Goal: Check status: Check status

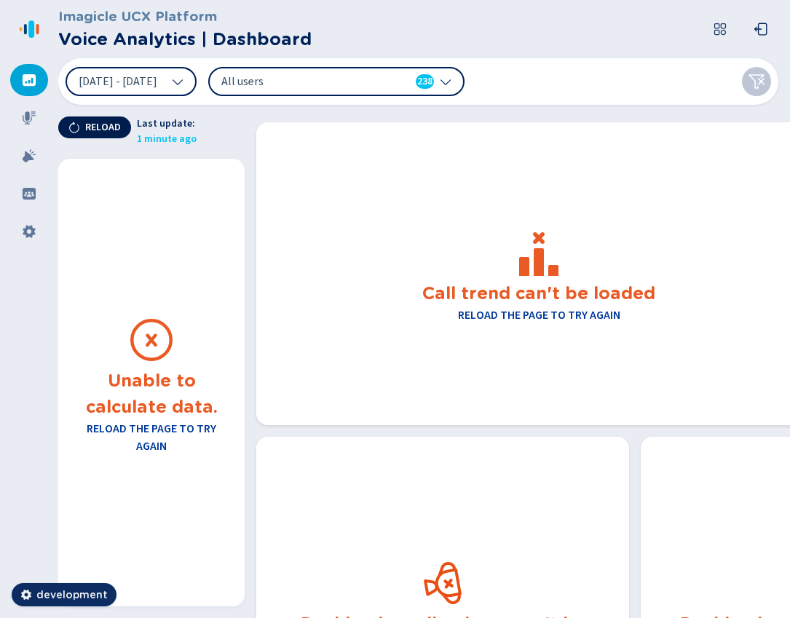
click at [93, 129] on span "Reload" at bounding box center [103, 128] width 36 height 12
click at [79, 132] on icon at bounding box center [74, 128] width 12 height 12
click at [99, 131] on span "Reload" at bounding box center [103, 128] width 36 height 12
click at [76, 128] on icon at bounding box center [74, 128] width 12 height 12
click at [157, 84] on span "[DATE] - [DATE]" at bounding box center [118, 82] width 79 height 12
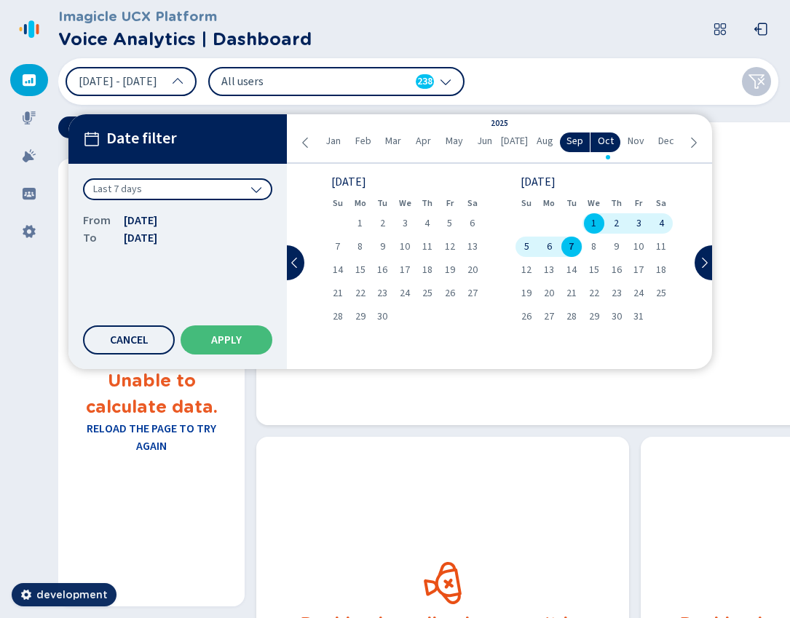
click at [161, 187] on div "Last 7 days" at bounding box center [177, 189] width 189 height 22
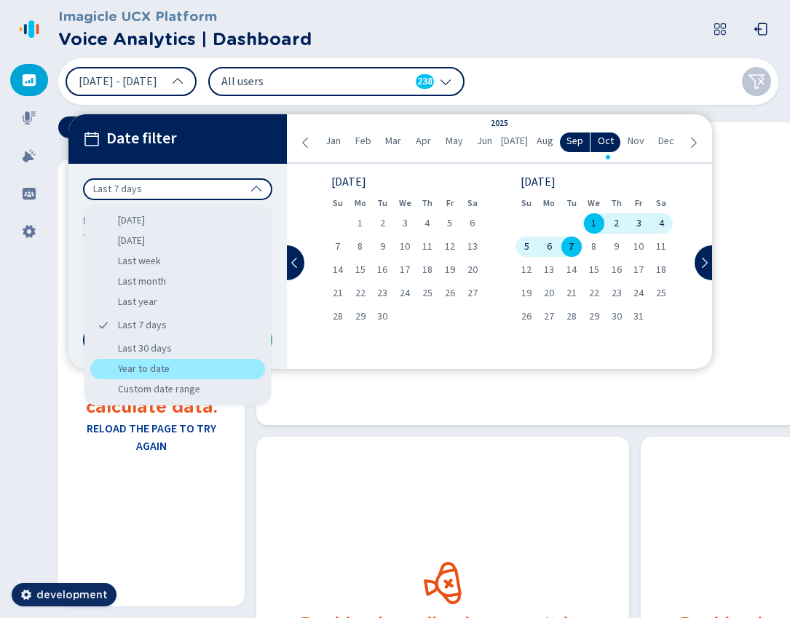
click at [153, 369] on div "Year to date" at bounding box center [177, 369] width 175 height 20
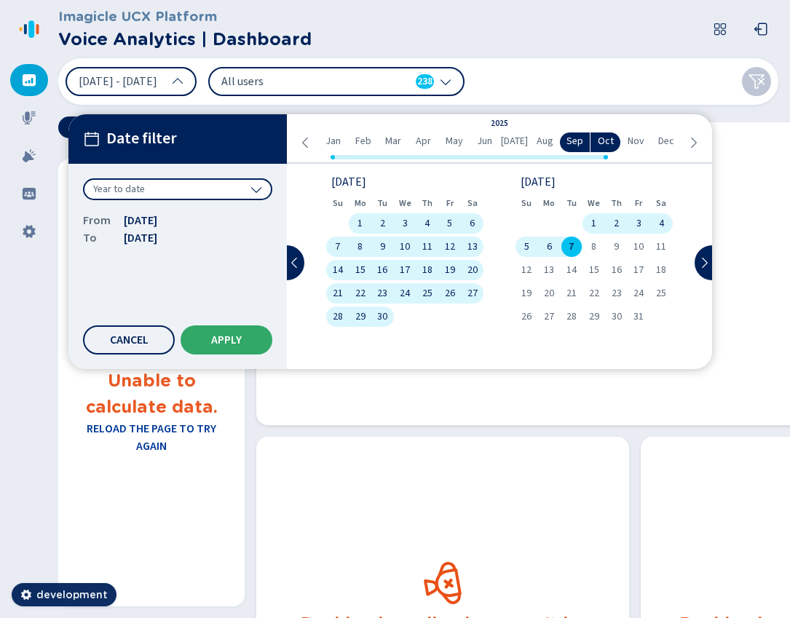
click at [212, 342] on span "Apply" at bounding box center [226, 340] width 31 height 12
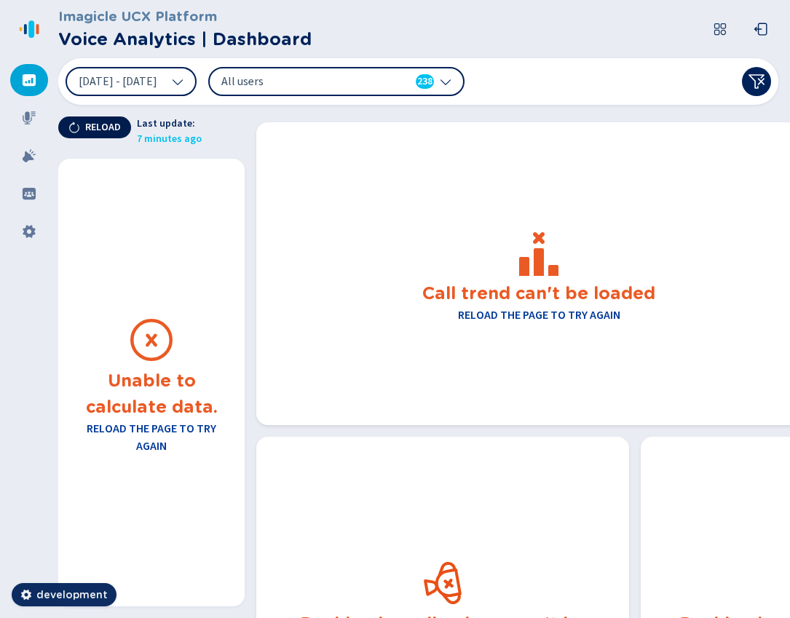
click at [106, 126] on span "Reload" at bounding box center [103, 128] width 36 height 12
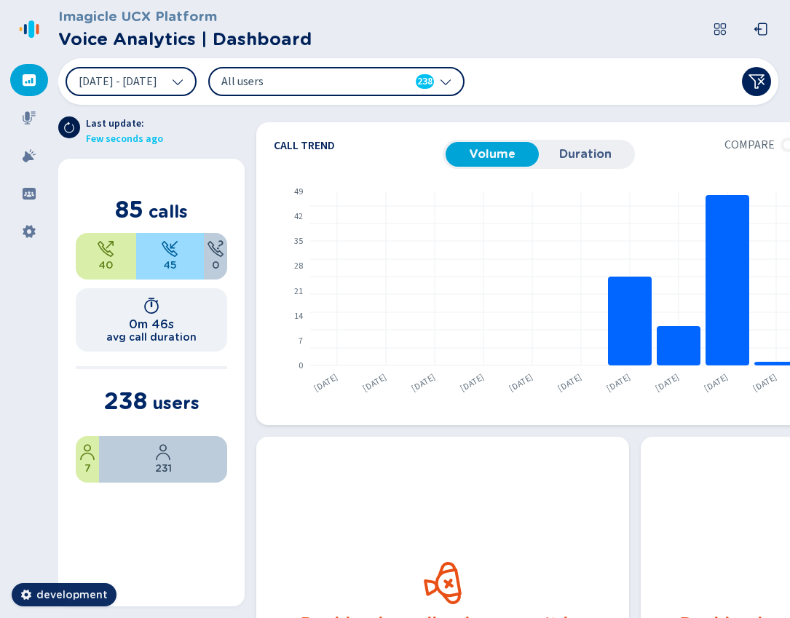
click at [68, 127] on icon at bounding box center [69, 128] width 12 height 12
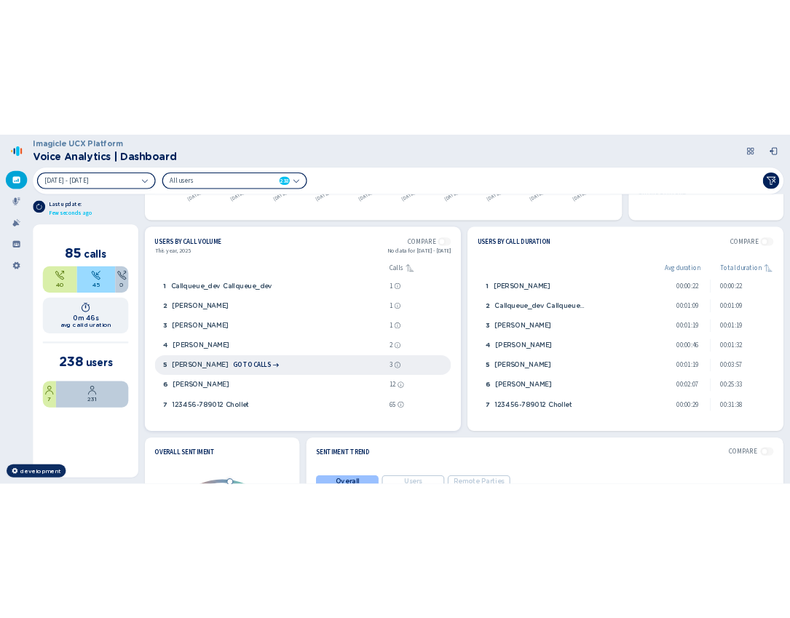
scroll to position [355, 0]
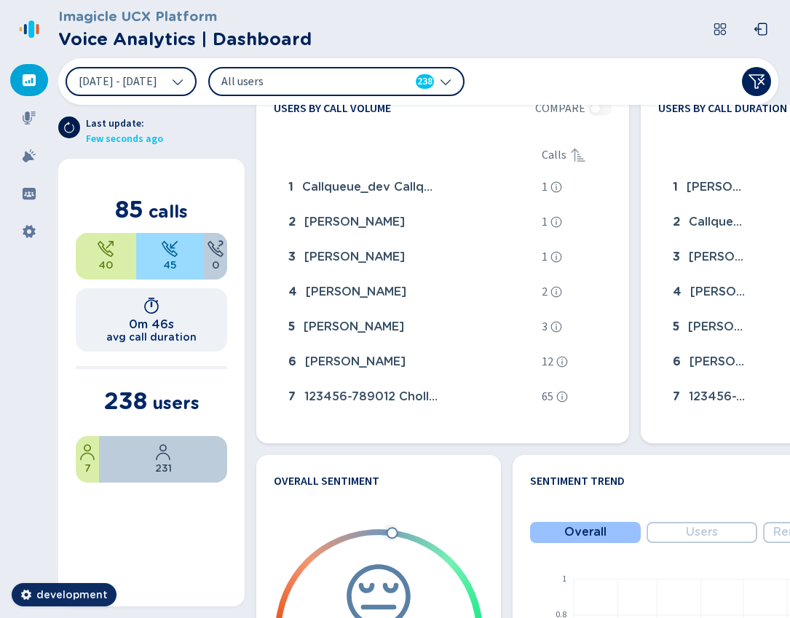
click at [71, 126] on icon at bounding box center [69, 128] width 12 height 12
click at [72, 130] on icon at bounding box center [69, 128] width 12 height 12
click at [69, 120] on button at bounding box center [69, 128] width 22 height 22
